Goal: Check status

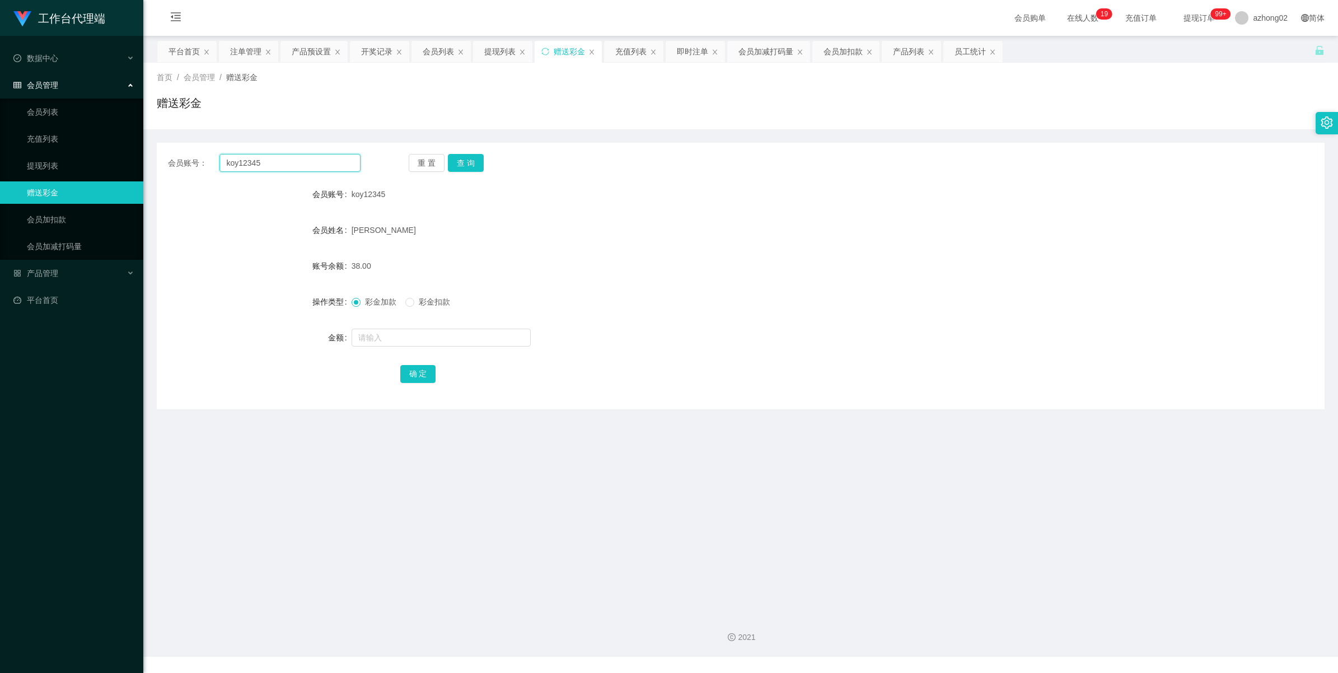
click at [288, 163] on input "koy12345" at bounding box center [289, 163] width 141 height 18
click at [287, 164] on input "koy12345" at bounding box center [289, 163] width 141 height 18
paste input "NIMAD74"
type input "NIMAD74"
drag, startPoint x: 469, startPoint y: 157, endPoint x: 480, endPoint y: 164, distance: 13.5
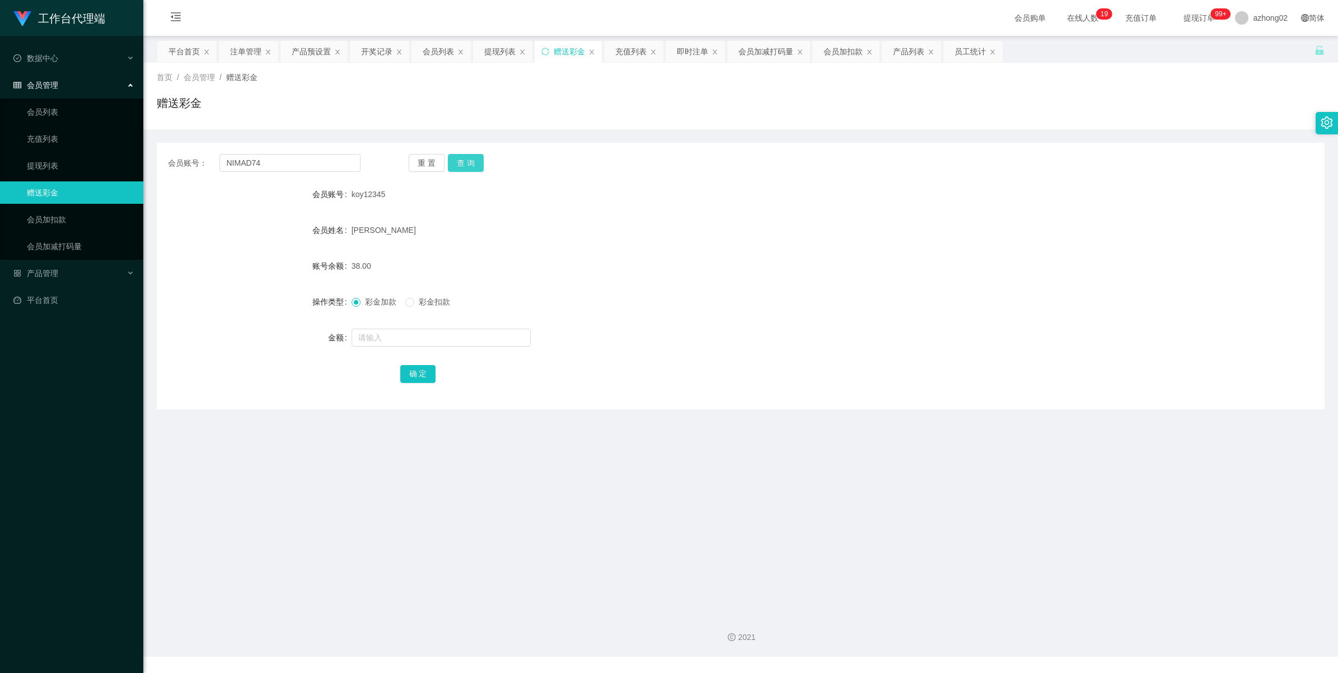
click at [469, 157] on button "查 询" at bounding box center [466, 163] width 36 height 18
click at [454, 160] on button "查 询" at bounding box center [466, 163] width 36 height 18
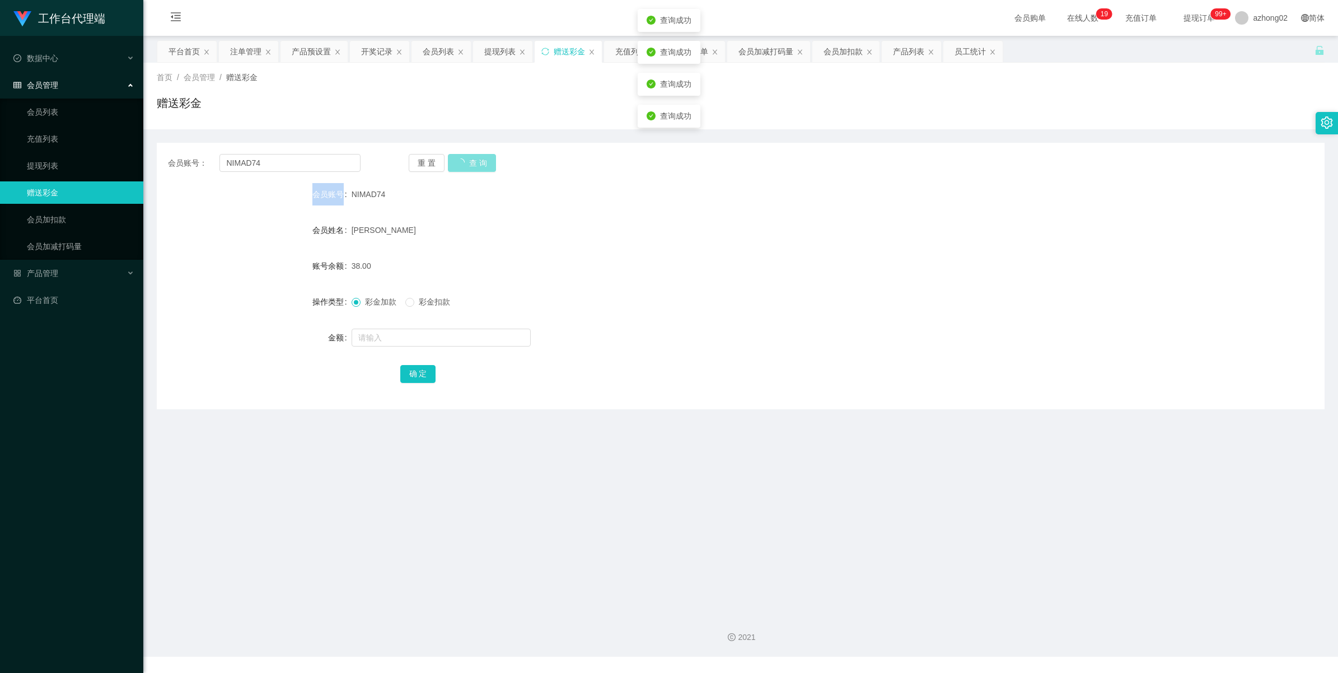
click at [454, 160] on div "重 置 查 询" at bounding box center [505, 163] width 193 height 18
click at [301, 160] on input "NIMAD74" at bounding box center [289, 163] width 141 height 18
click at [465, 166] on button "查 询" at bounding box center [466, 163] width 36 height 18
